Goal: Task Accomplishment & Management: Use online tool/utility

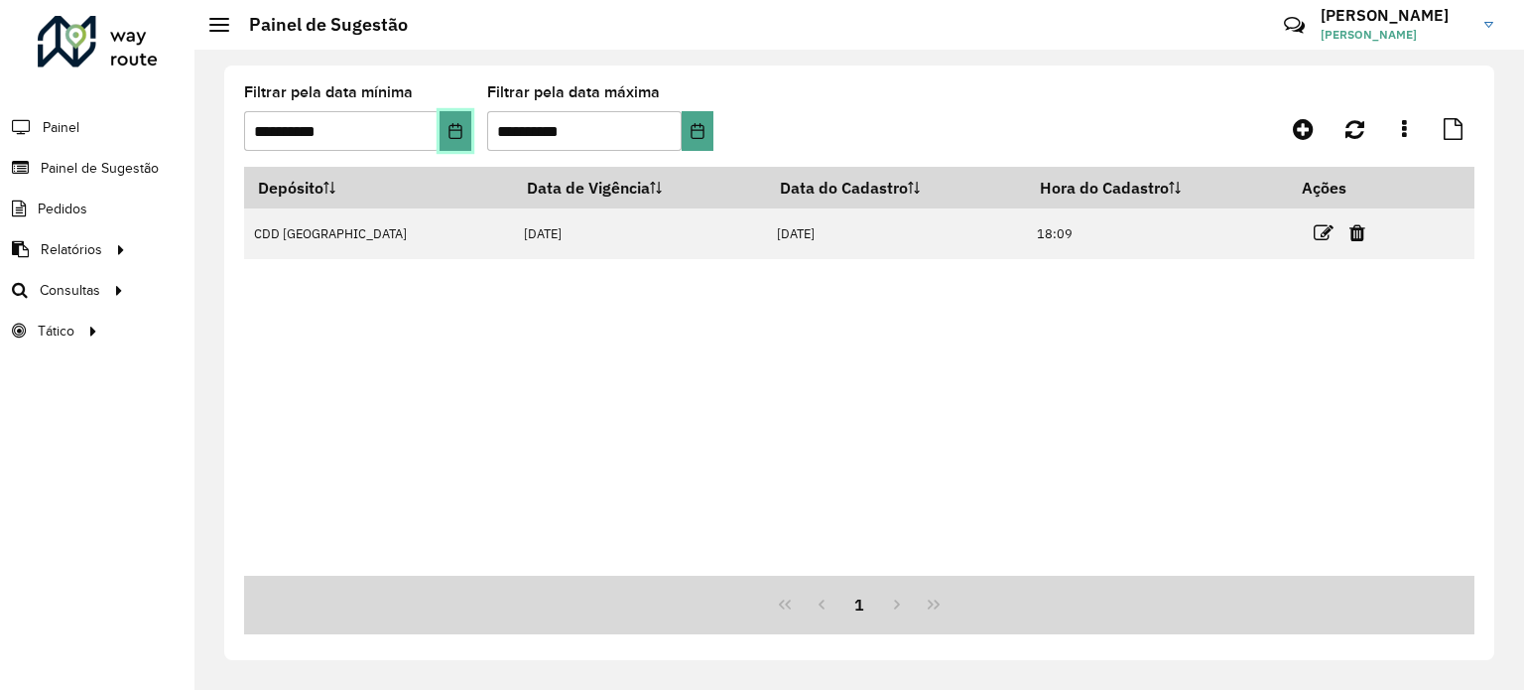
click at [452, 133] on icon "Choose Date" at bounding box center [455, 131] width 16 height 16
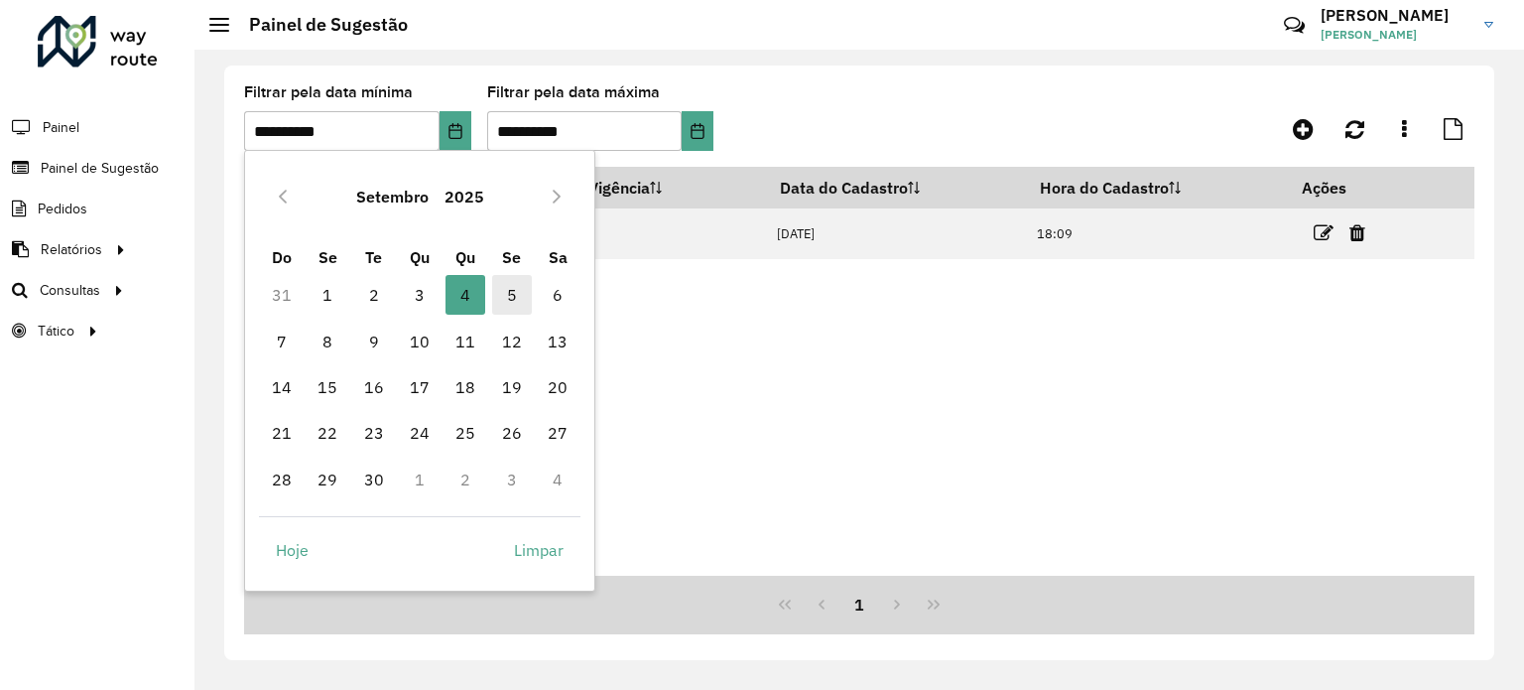
click at [516, 293] on span "5" at bounding box center [512, 295] width 40 height 40
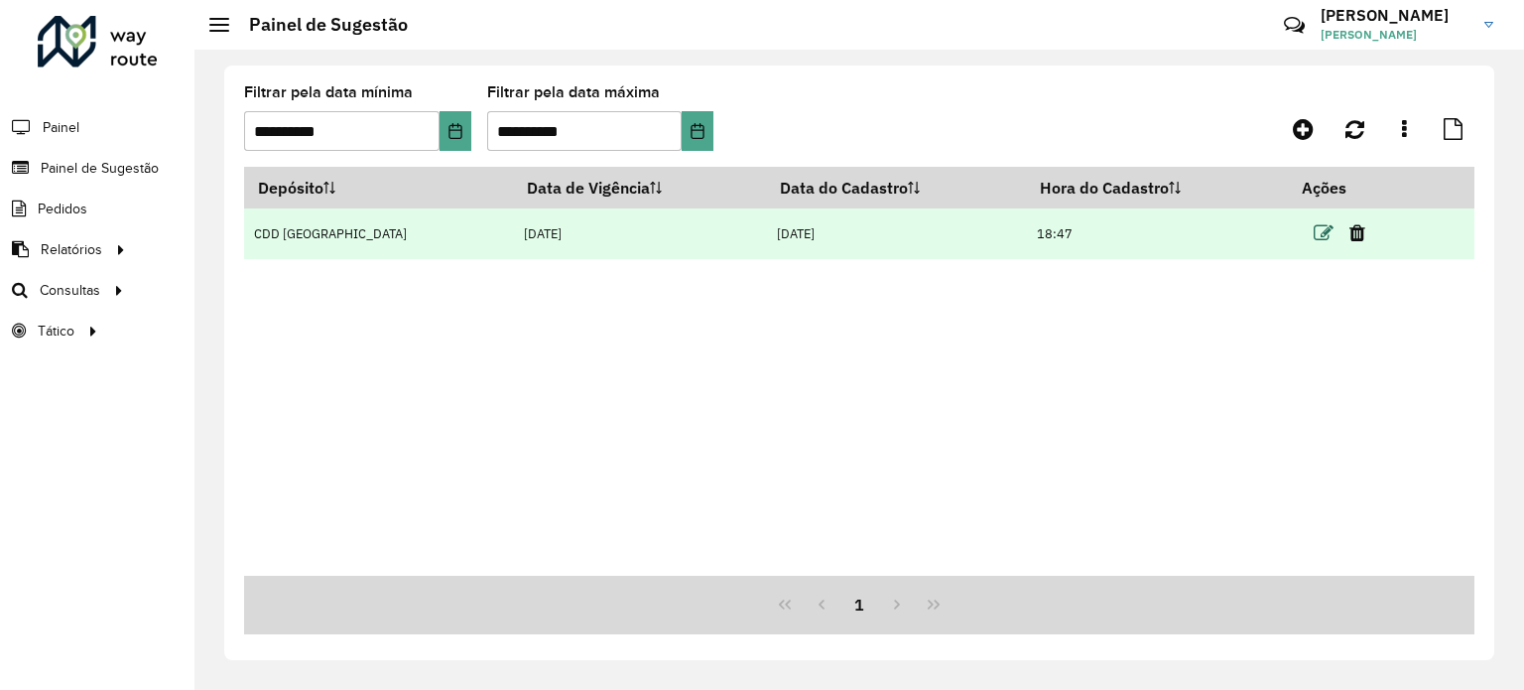
click at [1319, 229] on icon at bounding box center [1324, 233] width 20 height 20
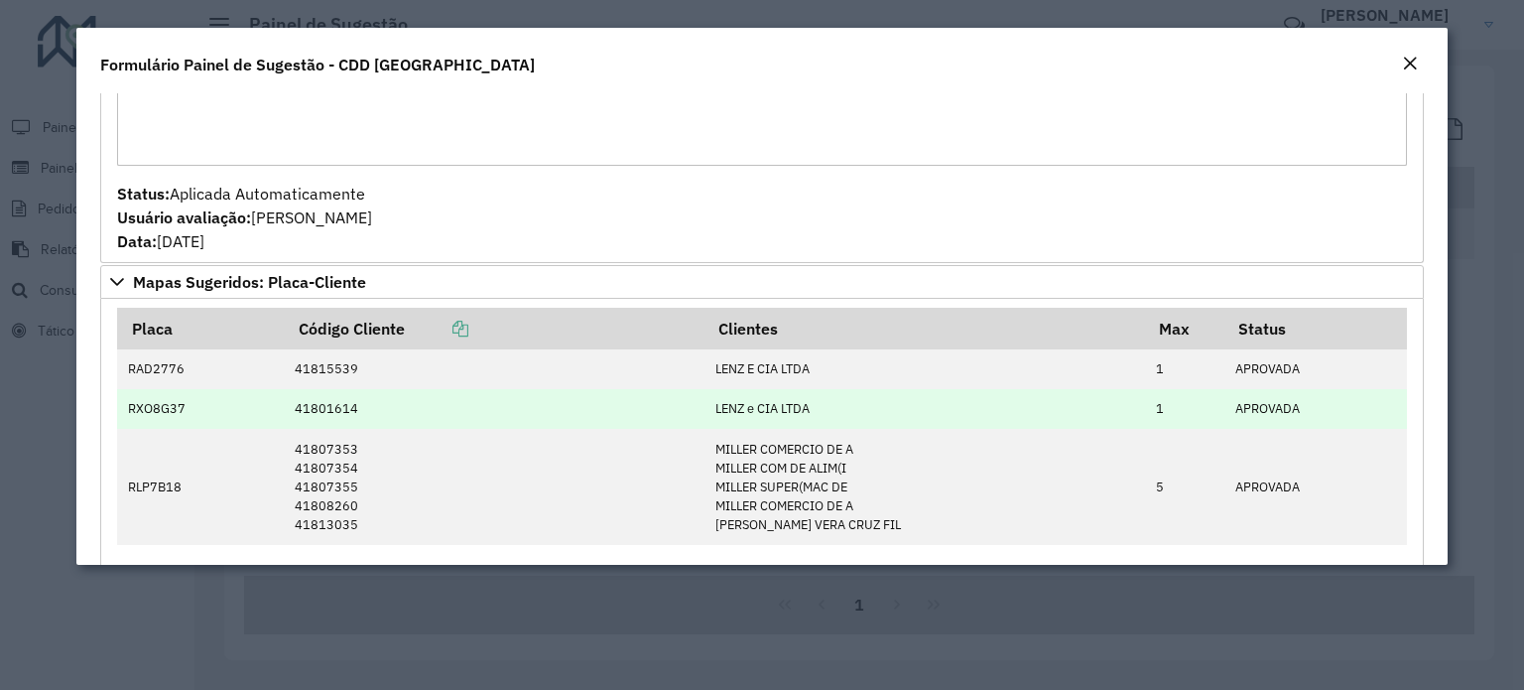
scroll to position [298, 0]
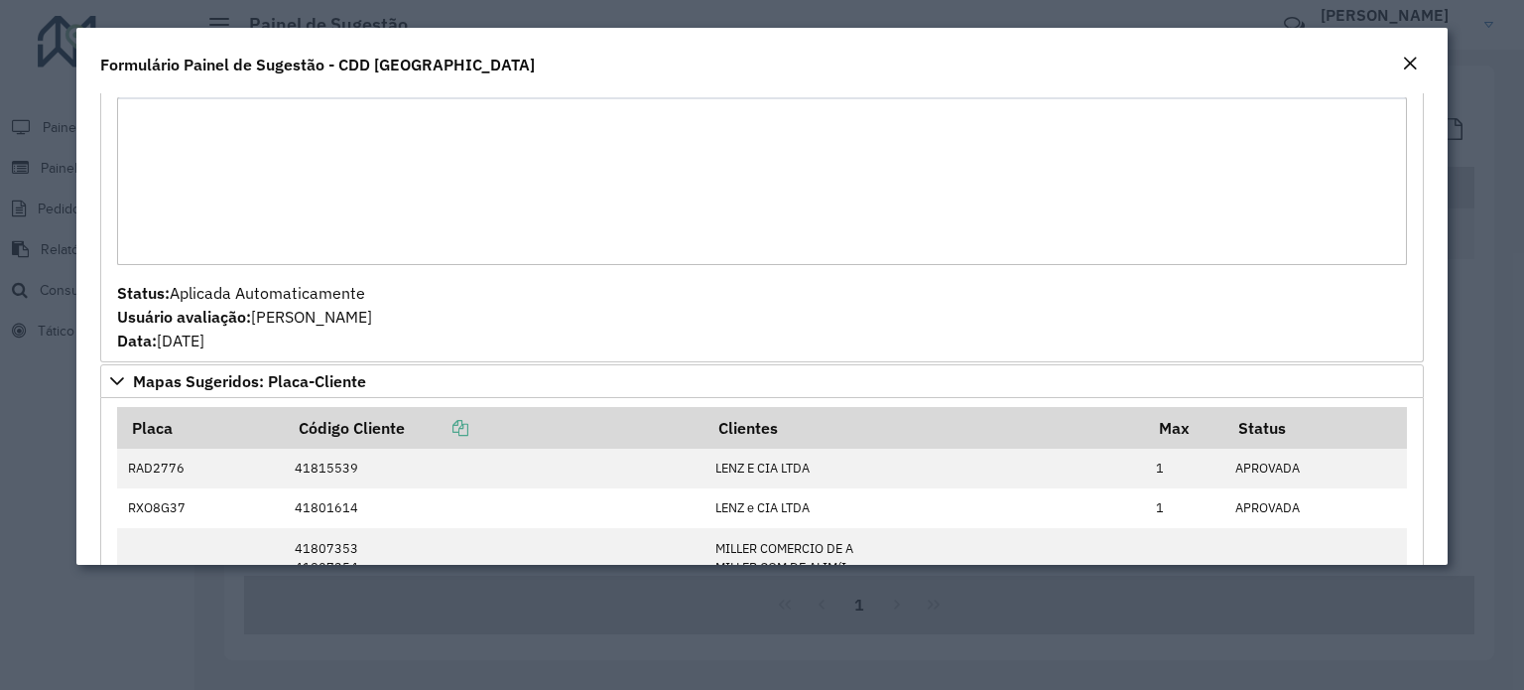
click at [1404, 60] on em "Close" at bounding box center [1410, 64] width 16 height 16
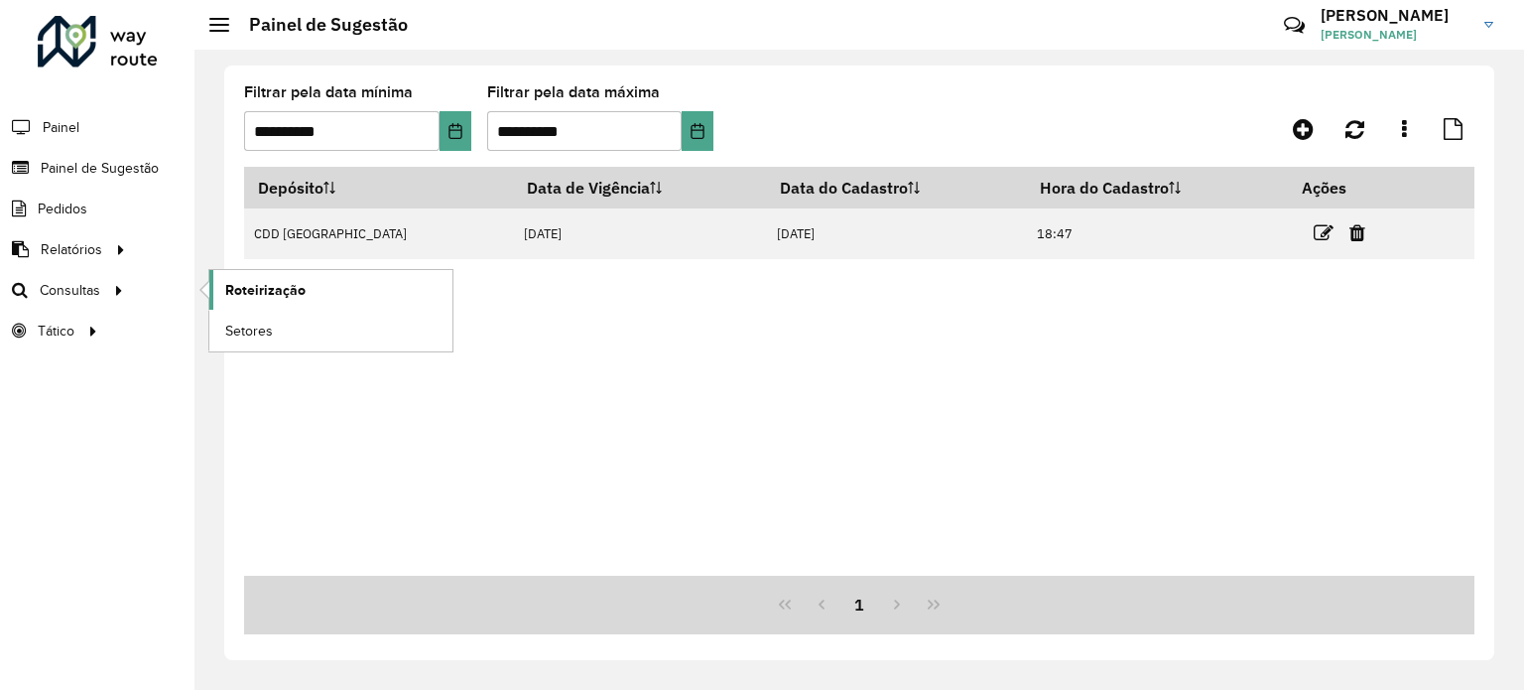
click at [274, 285] on span "Roteirização" at bounding box center [265, 290] width 80 height 21
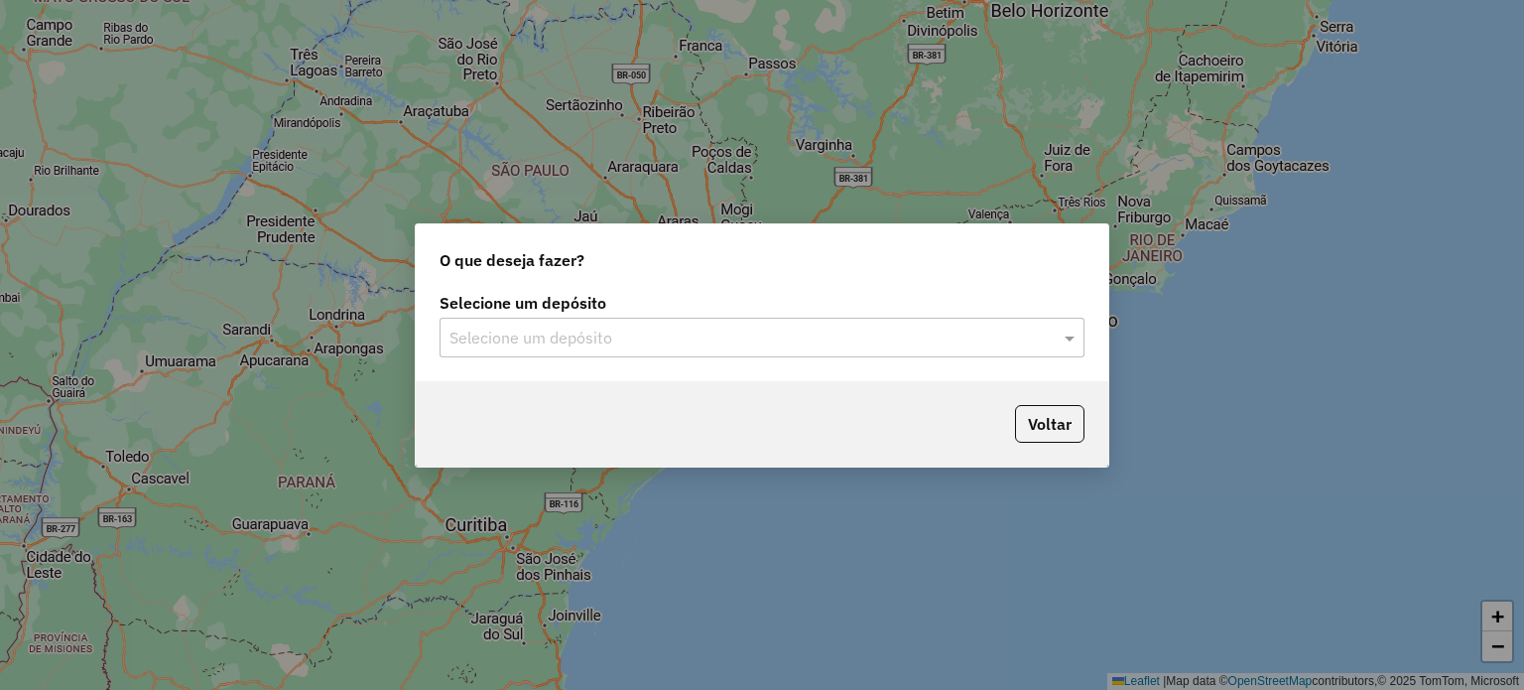
click at [742, 348] on input "text" at bounding box center [741, 338] width 585 height 24
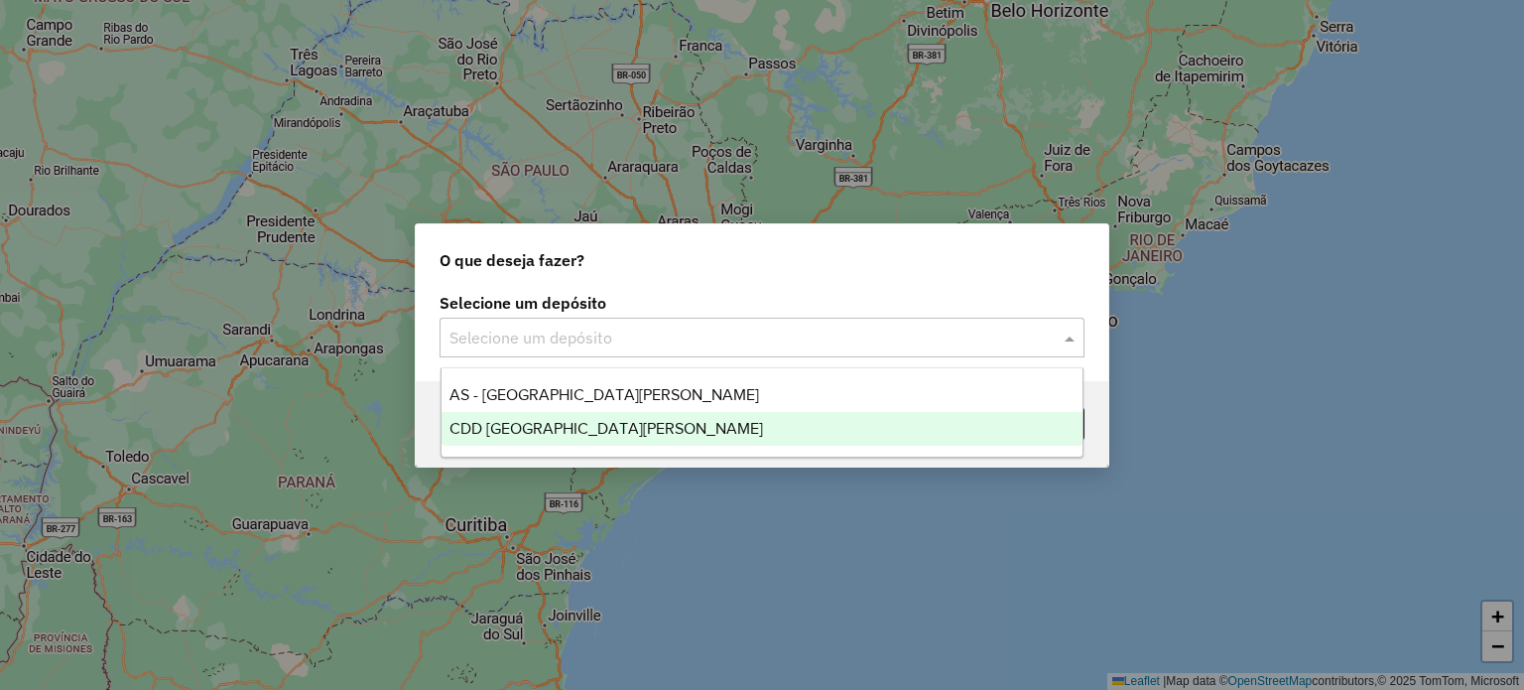
click at [659, 418] on div "CDD [GEOGRAPHIC_DATA][PERSON_NAME]" at bounding box center [762, 429] width 642 height 34
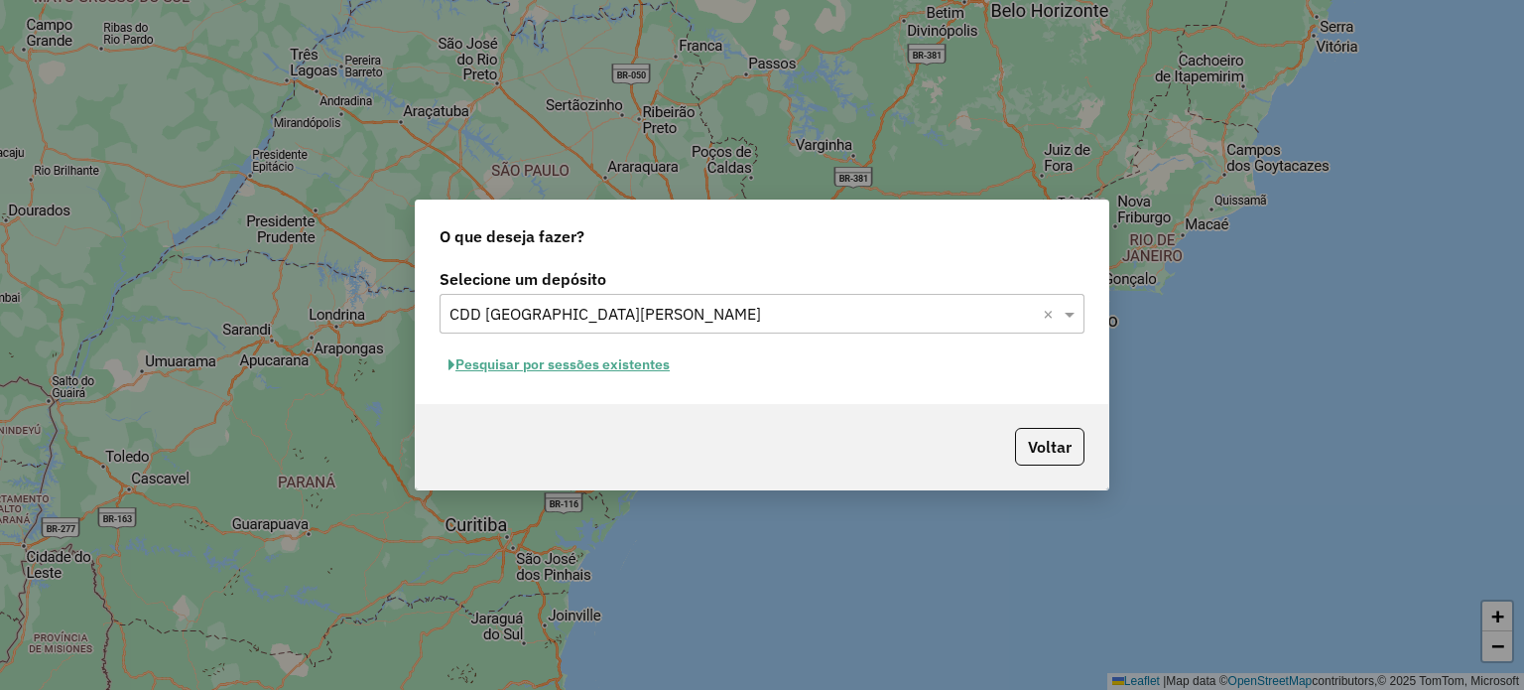
click at [627, 371] on button "Pesquisar por sessões existentes" at bounding box center [559, 364] width 239 height 31
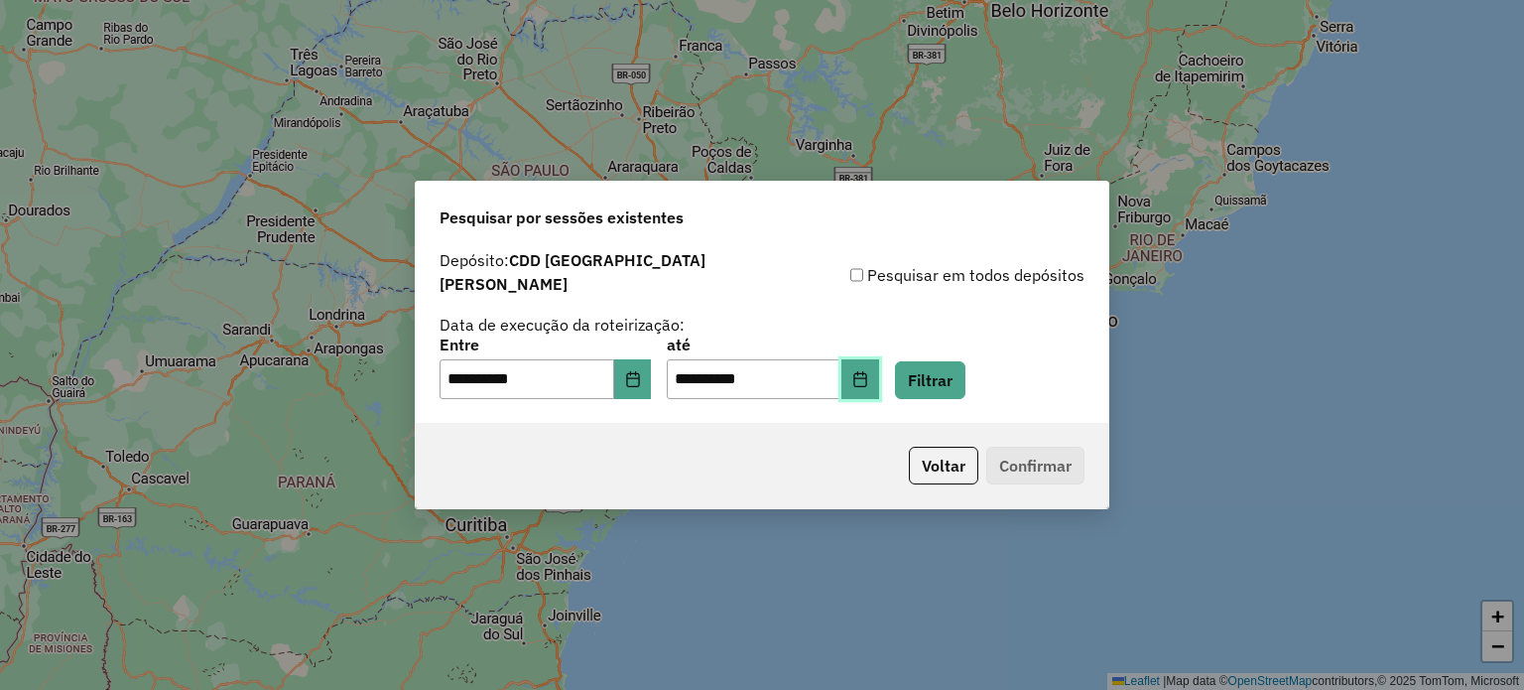
click at [868, 371] on icon "Choose Date" at bounding box center [860, 379] width 16 height 16
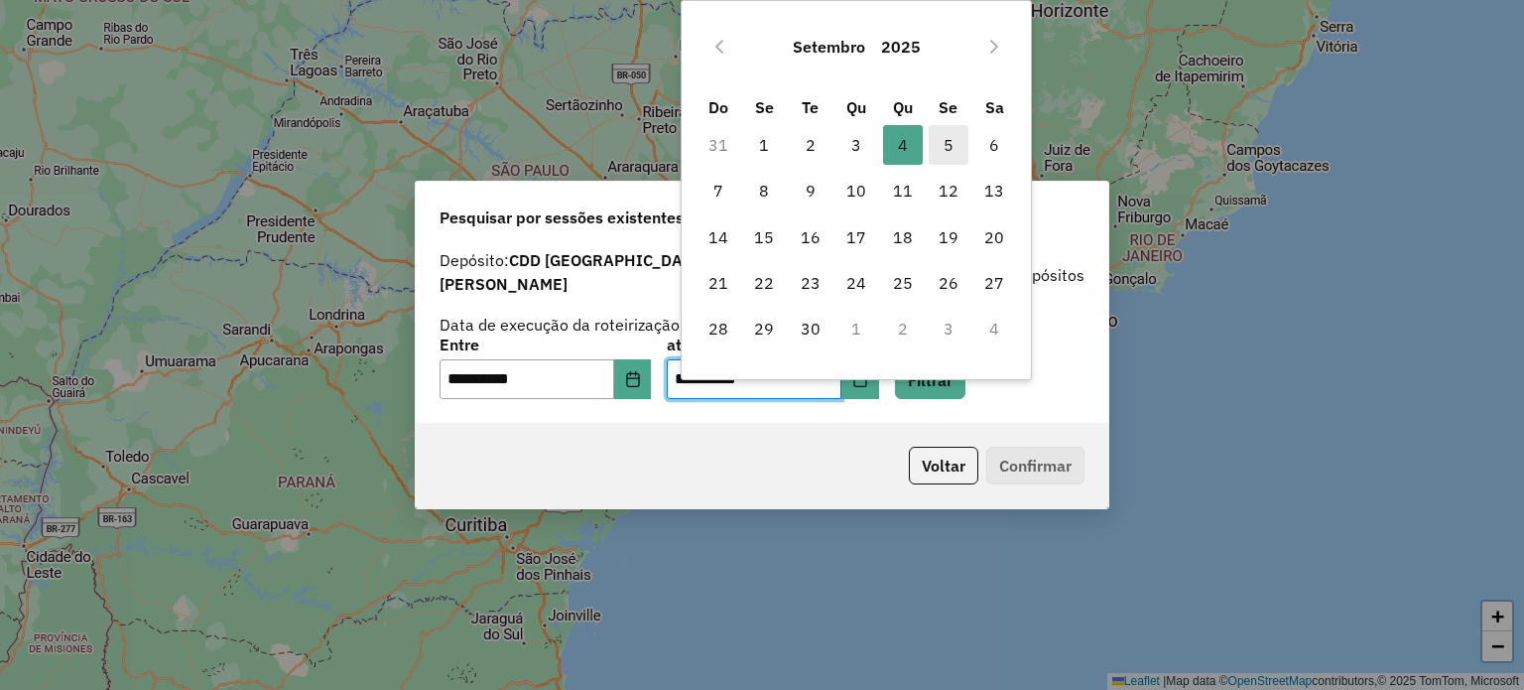
drag, startPoint x: 949, startPoint y: 156, endPoint x: 830, endPoint y: 242, distance: 147.1
click at [949, 155] on span "5" at bounding box center [949, 145] width 40 height 40
type input "**********"
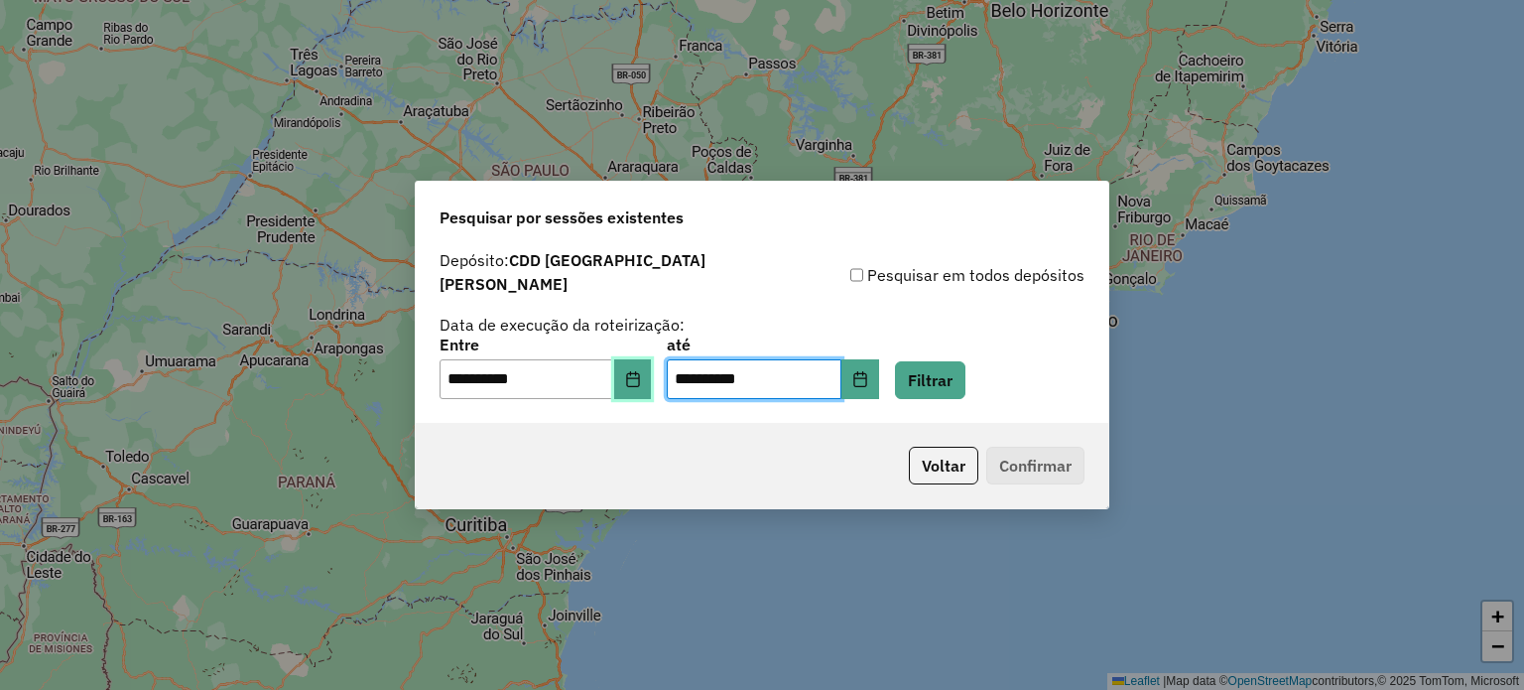
click at [652, 360] on button "Choose Date" at bounding box center [633, 379] width 38 height 40
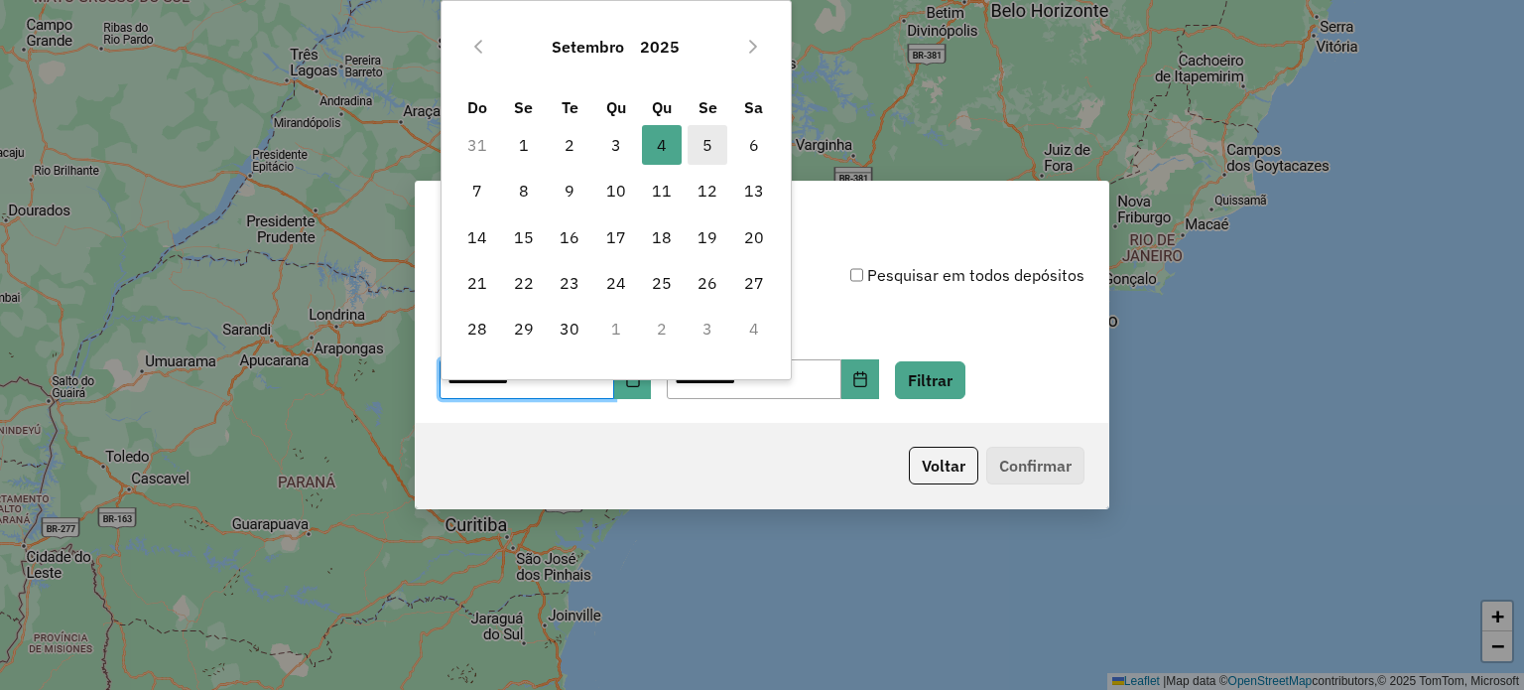
click at [709, 146] on span "5" at bounding box center [708, 145] width 40 height 40
type input "**********"
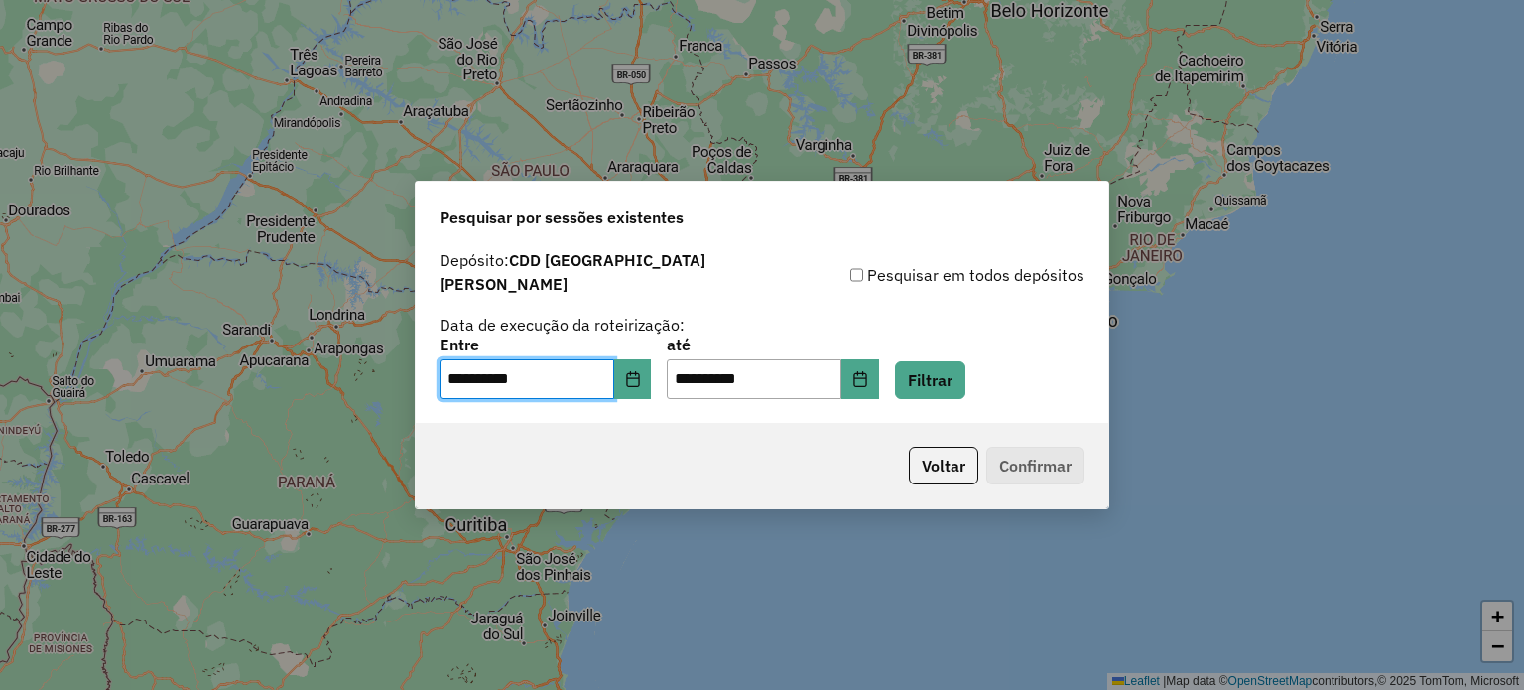
click at [943, 350] on div "**********" at bounding box center [762, 368] width 645 height 62
click at [951, 364] on button "Filtrar" at bounding box center [930, 380] width 70 height 38
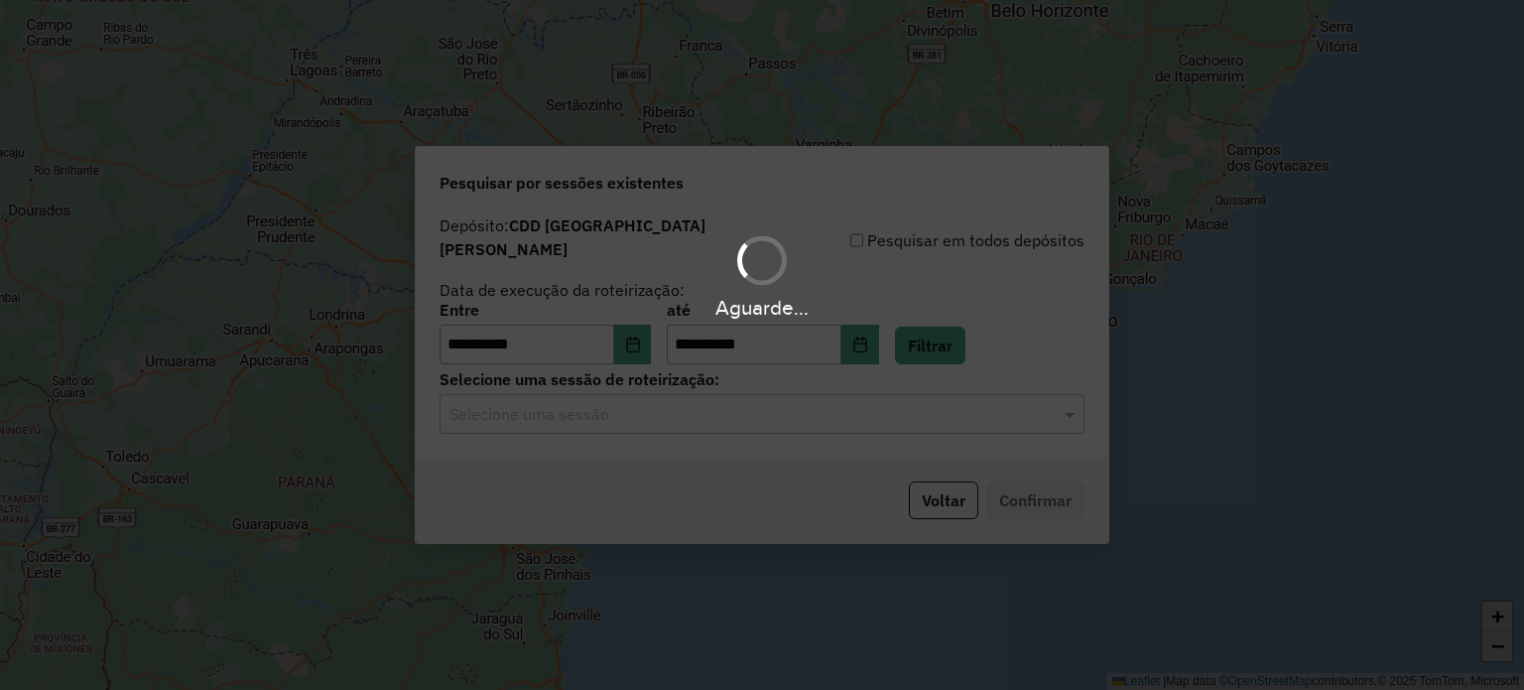
click at [705, 417] on div "Selecione uma sessão" at bounding box center [762, 414] width 645 height 40
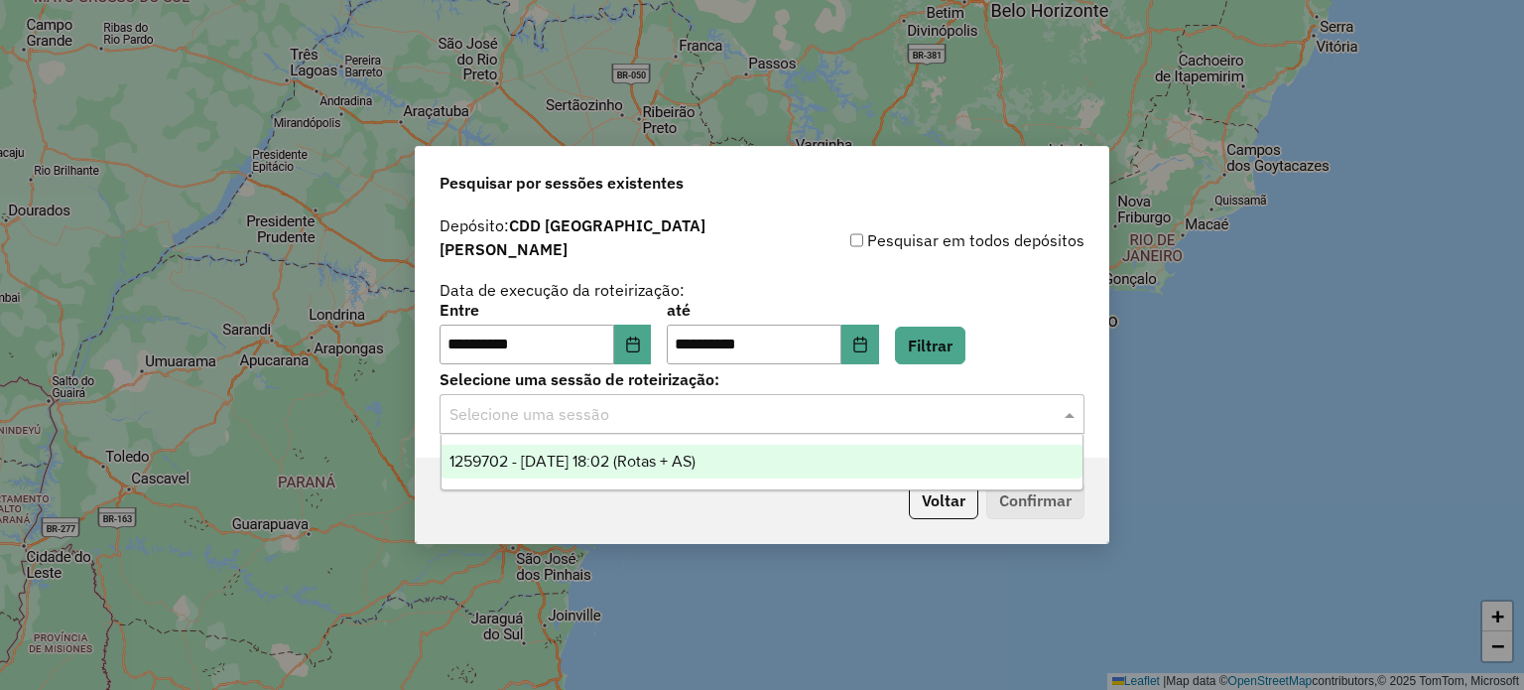
click at [694, 456] on span "1259702 - [DATE] 18:02 (Rotas + AS)" at bounding box center [572, 460] width 246 height 17
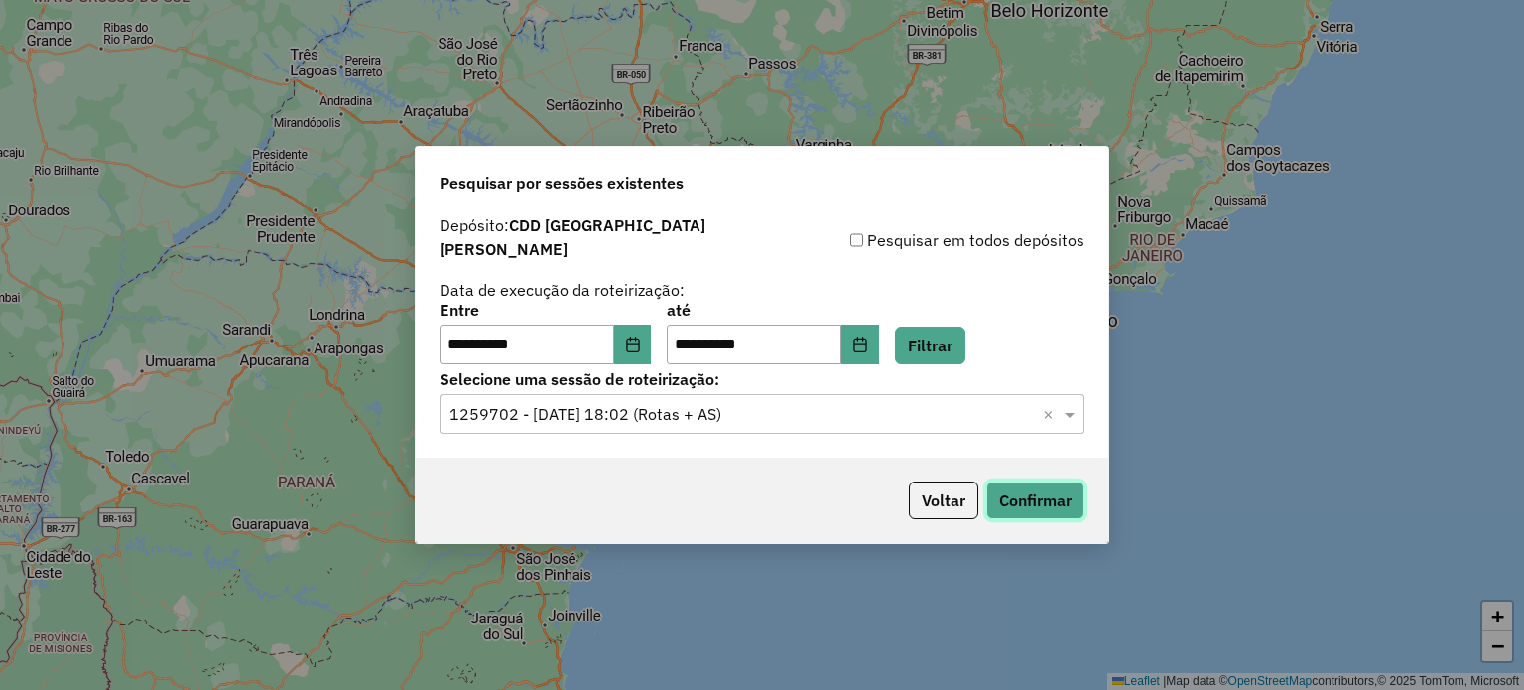
click at [1028, 481] on button "Confirmar" at bounding box center [1035, 500] width 98 height 38
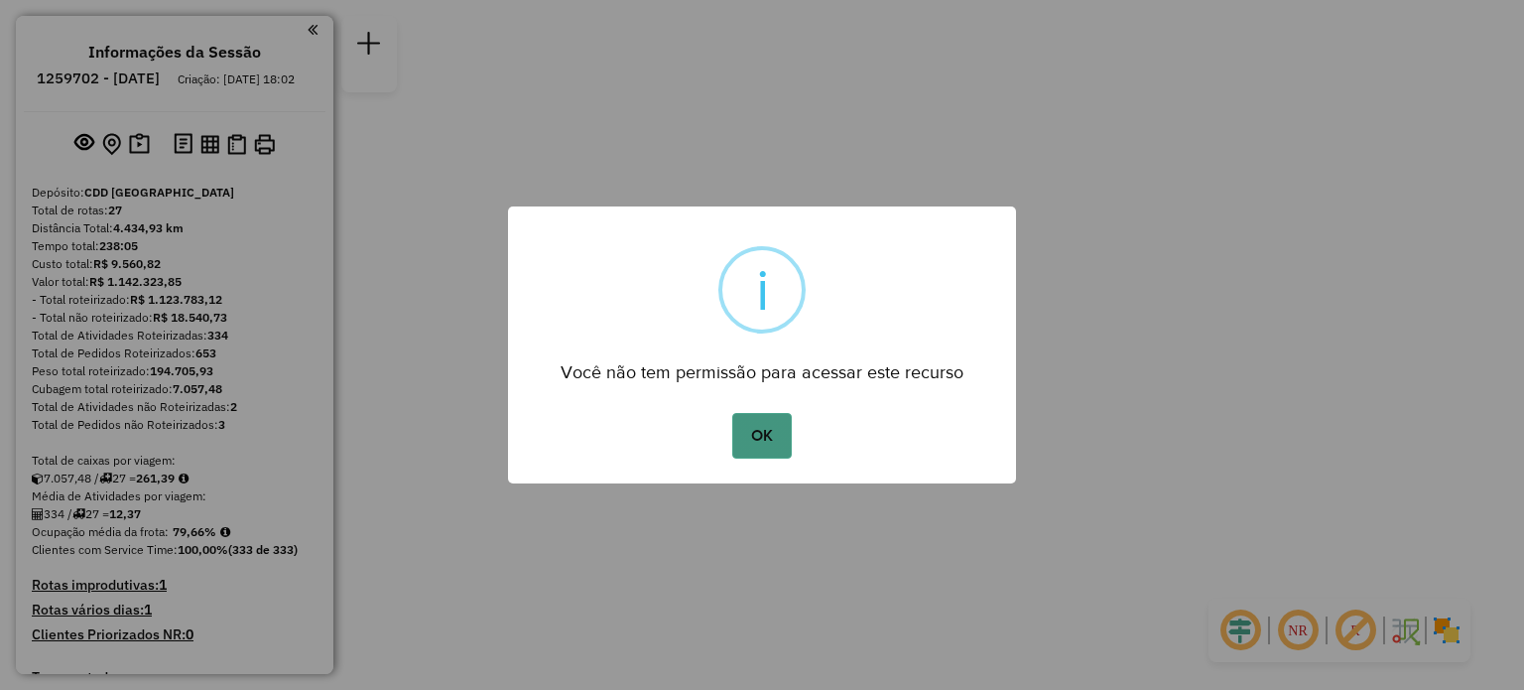
click at [768, 426] on button "OK" at bounding box center [761, 436] width 59 height 46
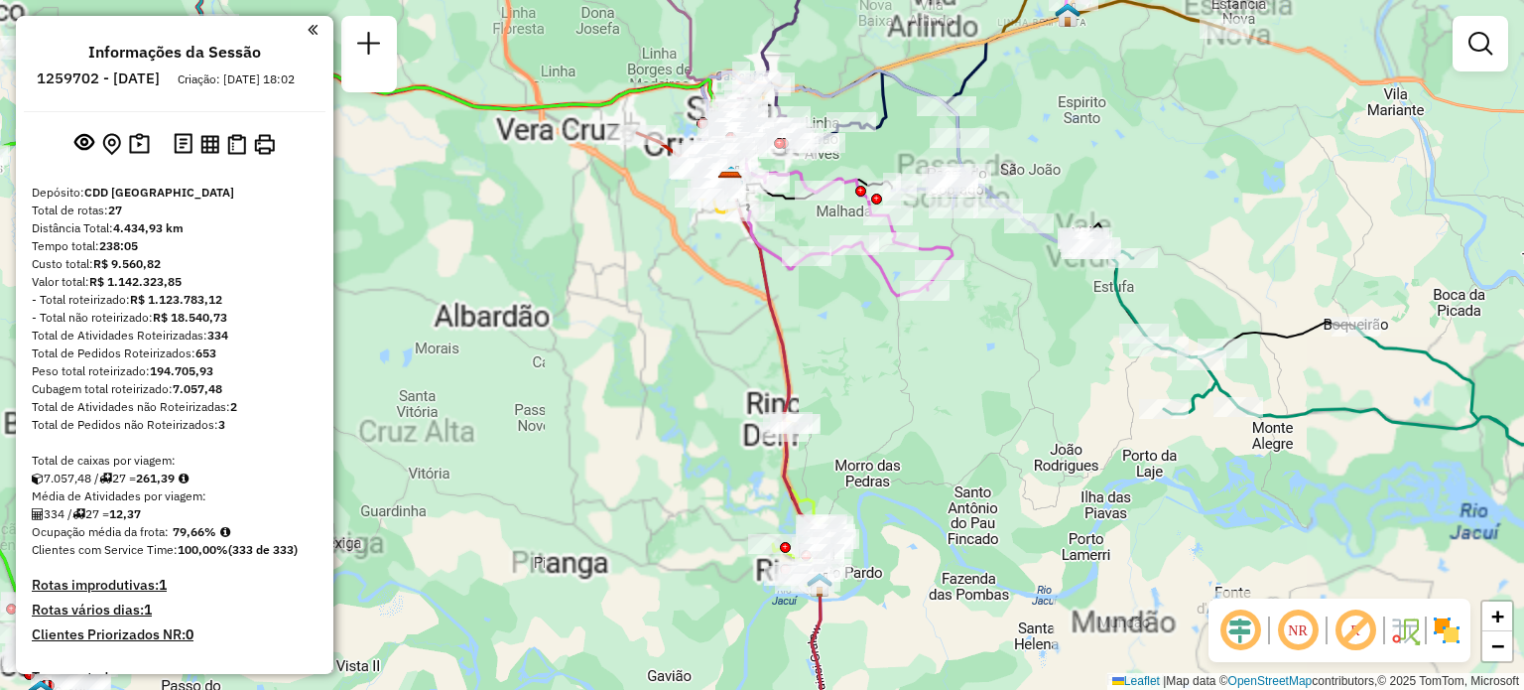
drag, startPoint x: 913, startPoint y: 518, endPoint x: 854, endPoint y: 143, distance: 379.6
click at [854, 143] on div "Rota 6 - Placa RAA8H52 41815981 - 59.495.510 MARIA ERONILDA DE SOUZA FIGUE Rota…" at bounding box center [762, 345] width 1524 height 690
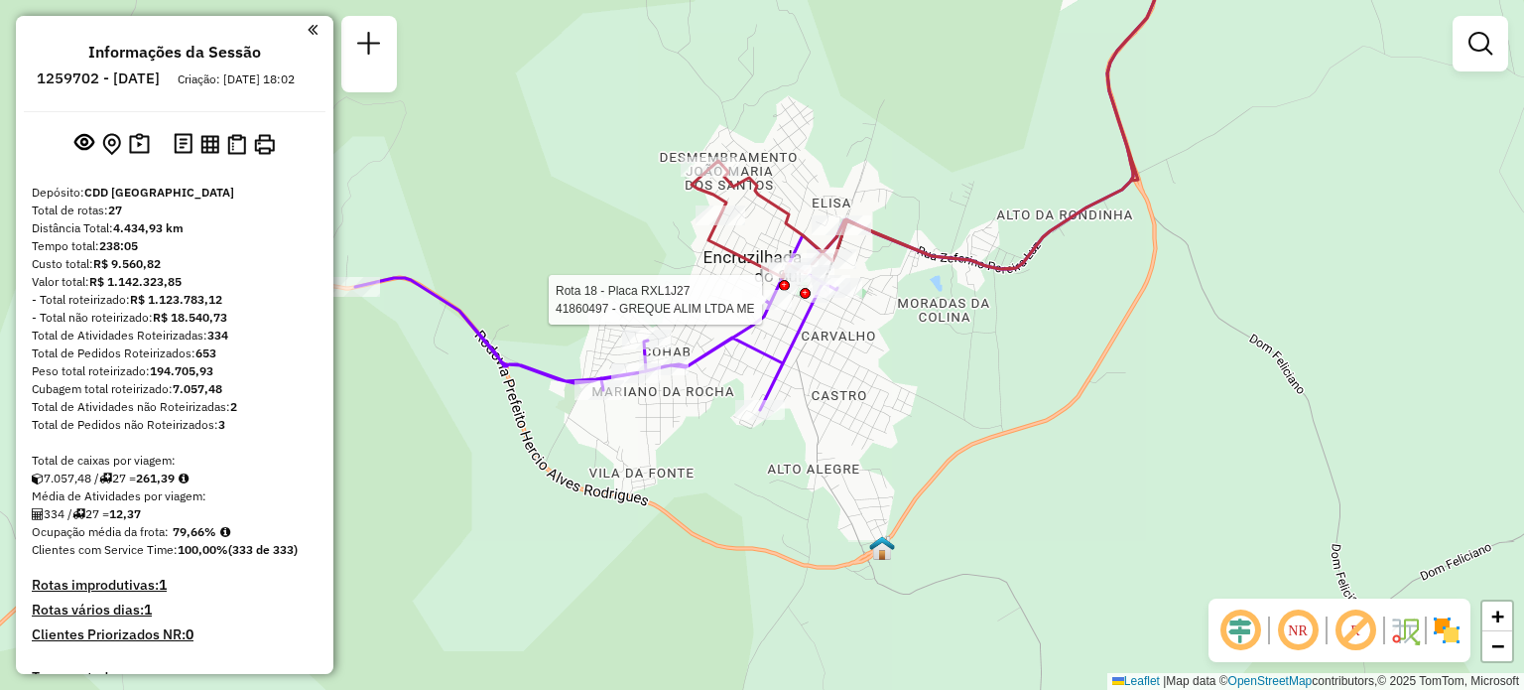
select select "**********"
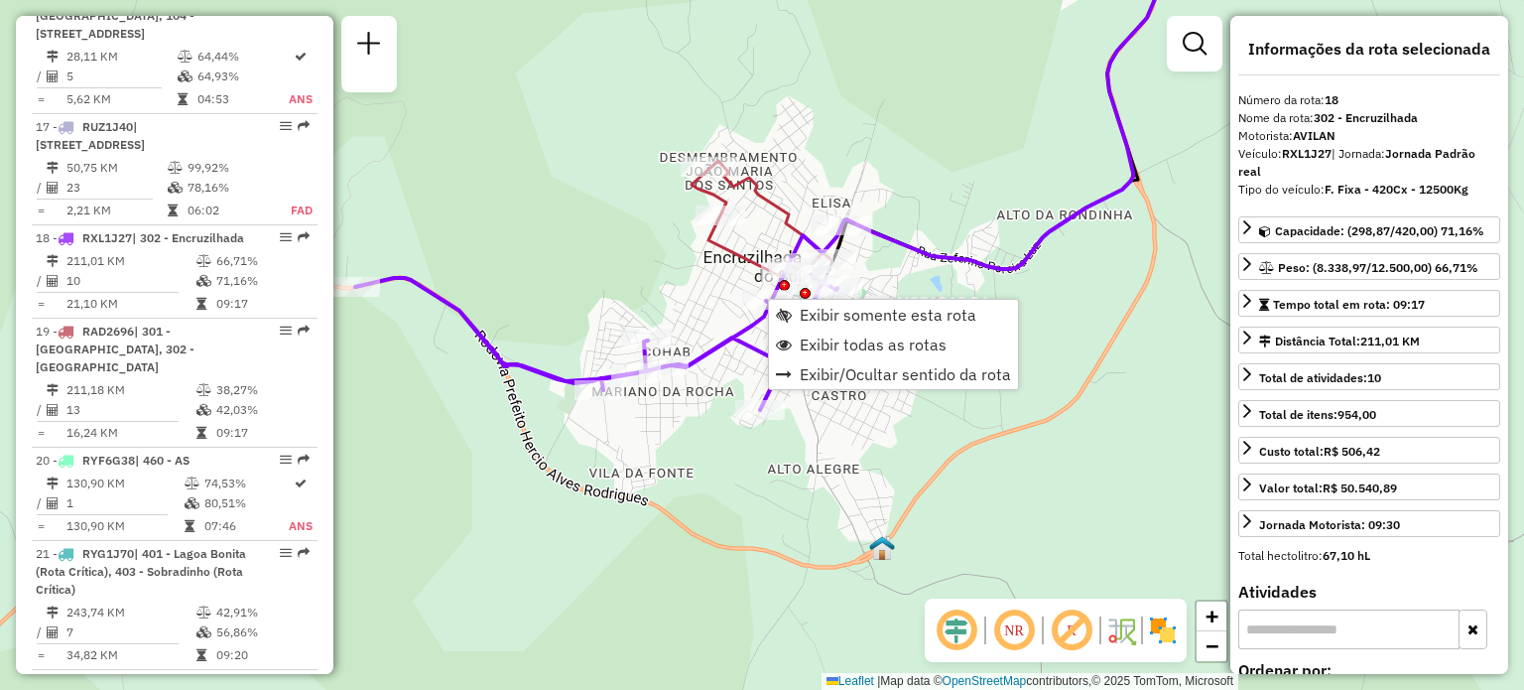
scroll to position [2681, 0]
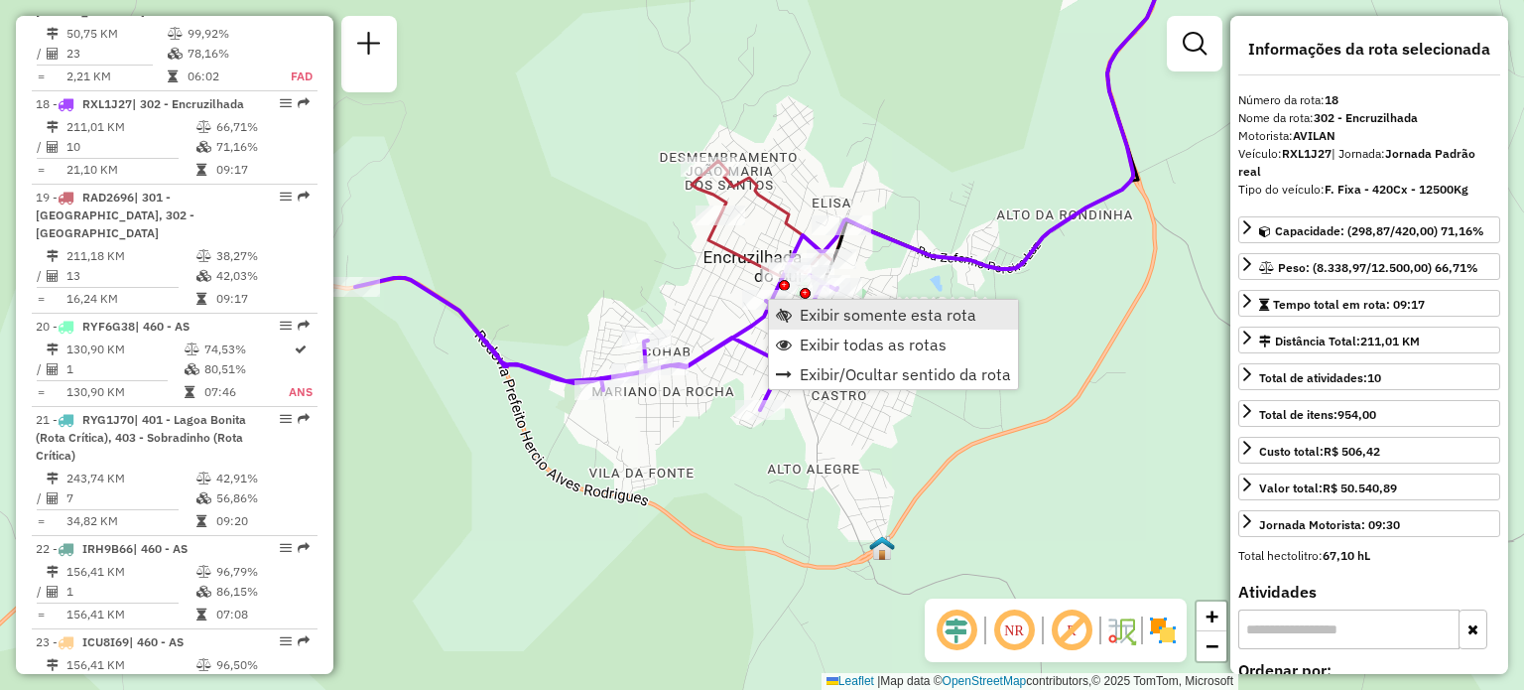
click at [905, 320] on span "Exibir somente esta rota" at bounding box center [888, 315] width 177 height 16
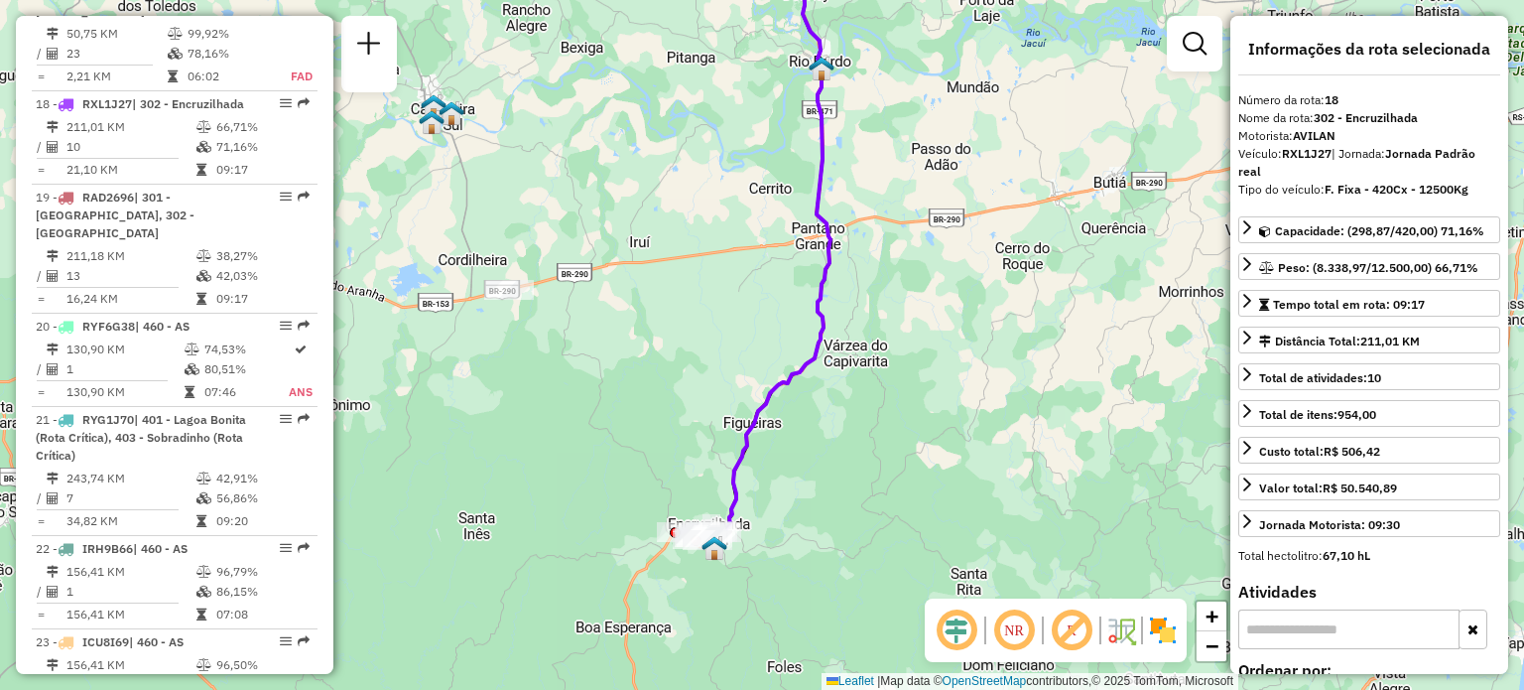
drag, startPoint x: 780, startPoint y: 384, endPoint x: 761, endPoint y: 54, distance: 330.9
click at [761, 54] on div "Janela de atendimento Grade de atendimento Capacidade Transportadoras Veículos …" at bounding box center [762, 345] width 1524 height 690
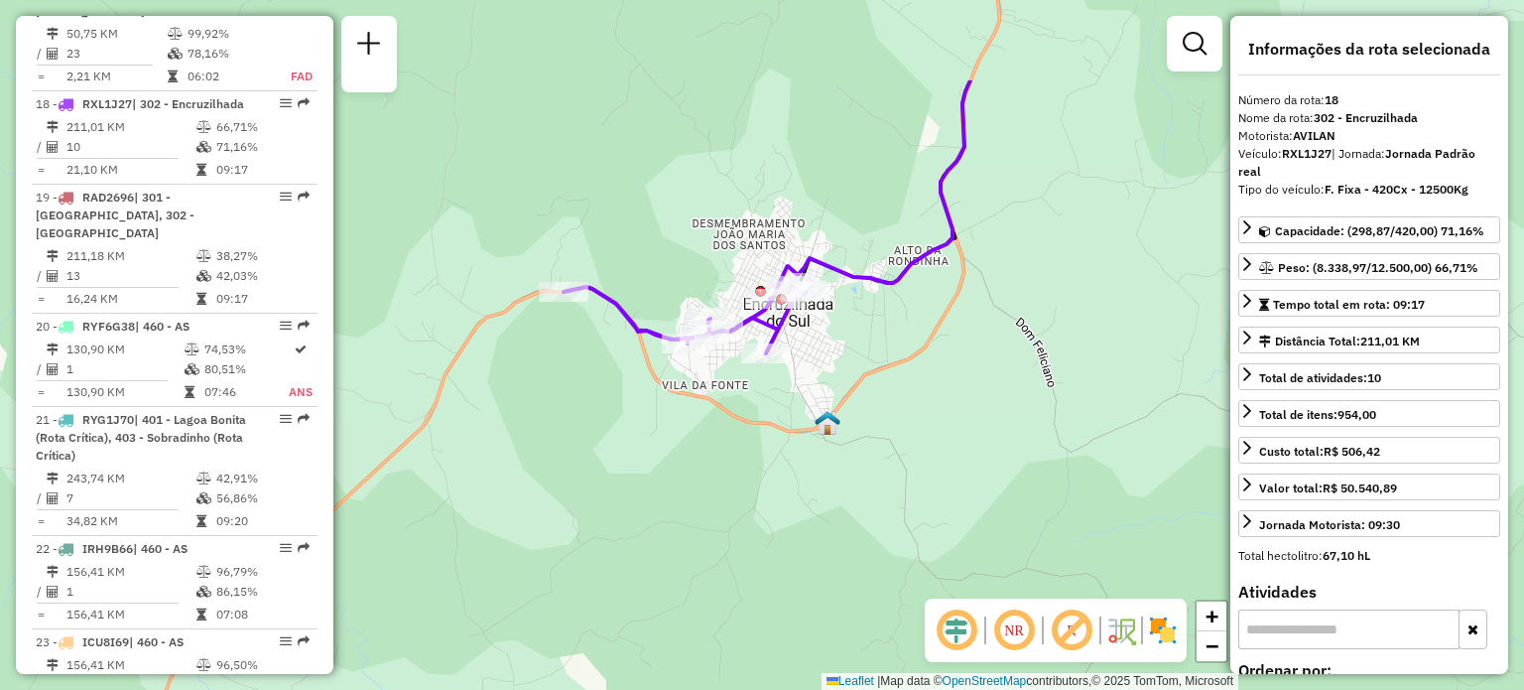
drag, startPoint x: 643, startPoint y: 211, endPoint x: 686, endPoint y: 364, distance: 158.6
click at [635, 367] on div "Janela de atendimento Grade de atendimento Capacidade Transportadoras Veículos …" at bounding box center [762, 345] width 1524 height 690
